Goal: Information Seeking & Learning: Find contact information

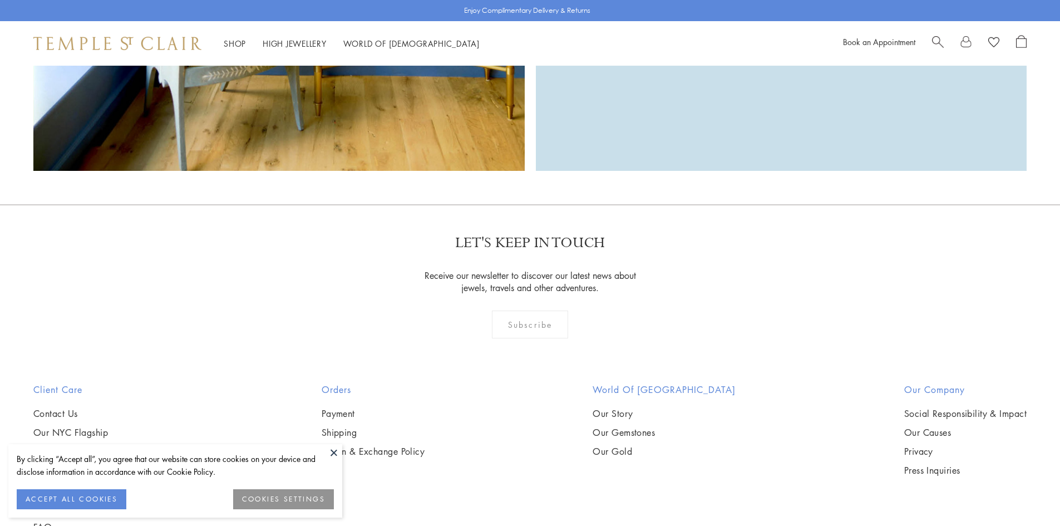
scroll to position [3610, 0]
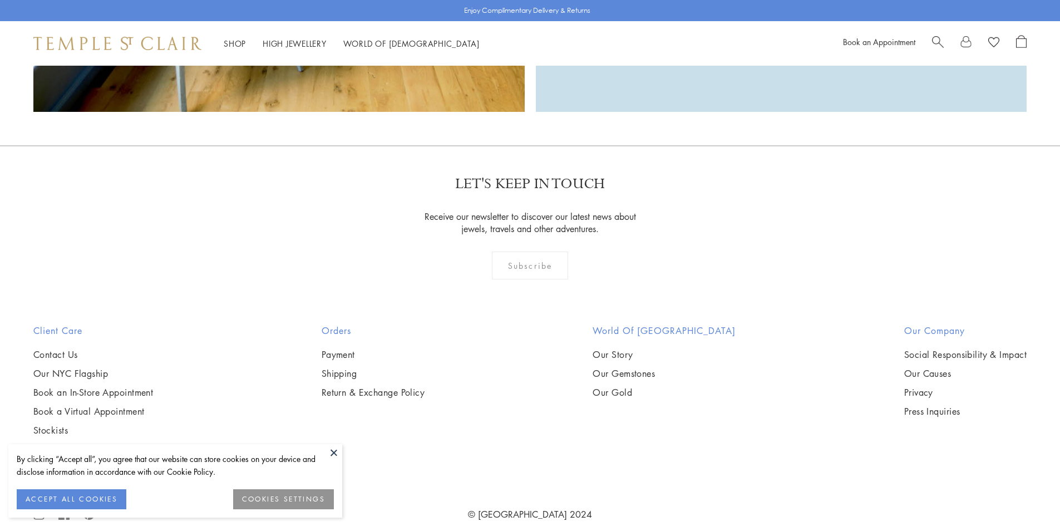
click at [335, 454] on button at bounding box center [333, 452] width 17 height 17
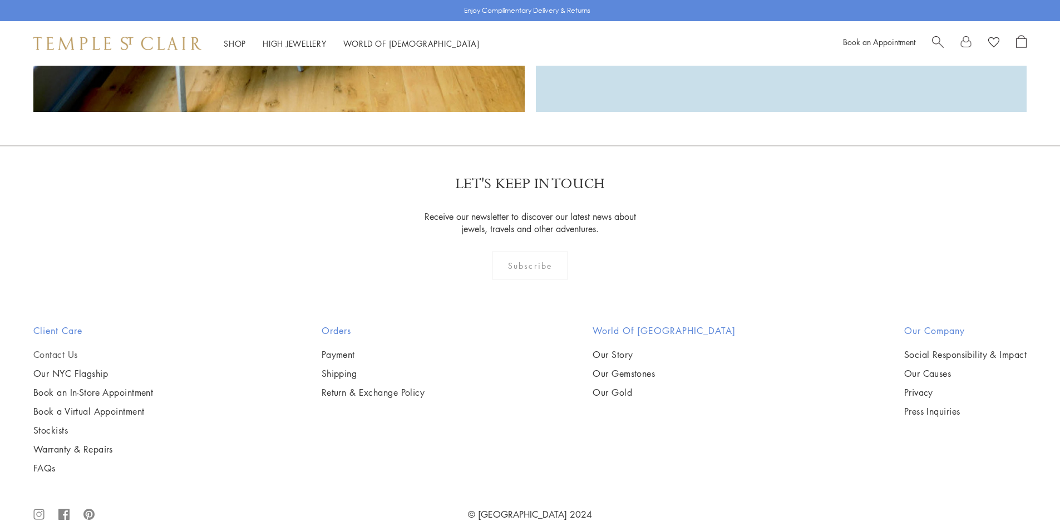
click at [61, 348] on link "Contact Us" at bounding box center [93, 354] width 120 height 12
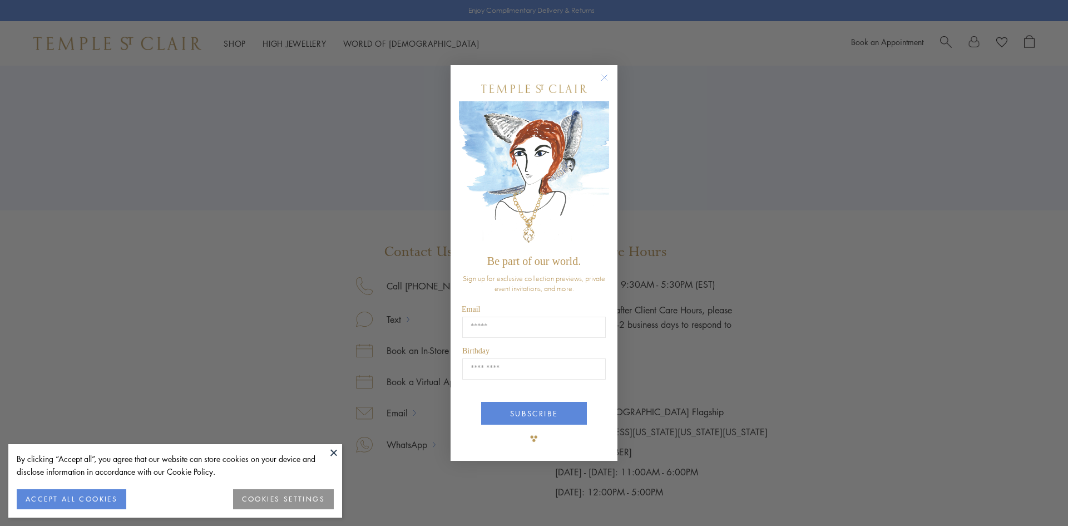
click at [605, 167] on div "Close dialog Be part of our world. Sign up for exclusive collection previews, p…" at bounding box center [534, 263] width 167 height 396
click at [605, 73] on circle "Close dialog" at bounding box center [604, 77] width 13 height 13
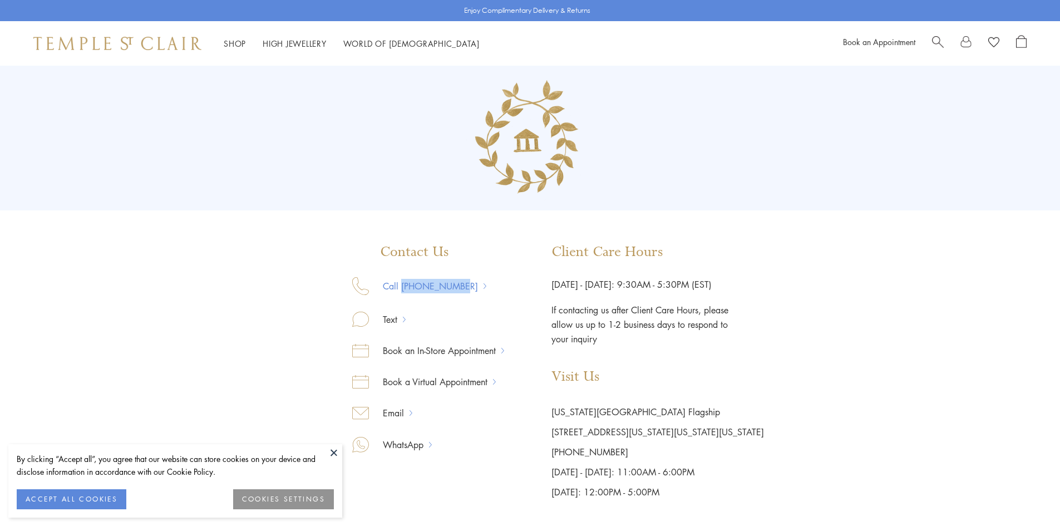
drag, startPoint x: 424, startPoint y: 294, endPoint x: 401, endPoint y: 290, distance: 23.1
click at [401, 290] on div "Call [PHONE_NUMBER]" at bounding box center [428, 294] width 152 height 34
copy link "[PHONE_NUMBER]"
click at [807, 352] on div "Contact Us Call [PHONE_NUMBER] Text Book an In-Store Appointment Book a Virtual…" at bounding box center [530, 284] width 1060 height 436
click at [337, 449] on button at bounding box center [333, 452] width 17 height 17
